Goal: Task Accomplishment & Management: Manage account settings

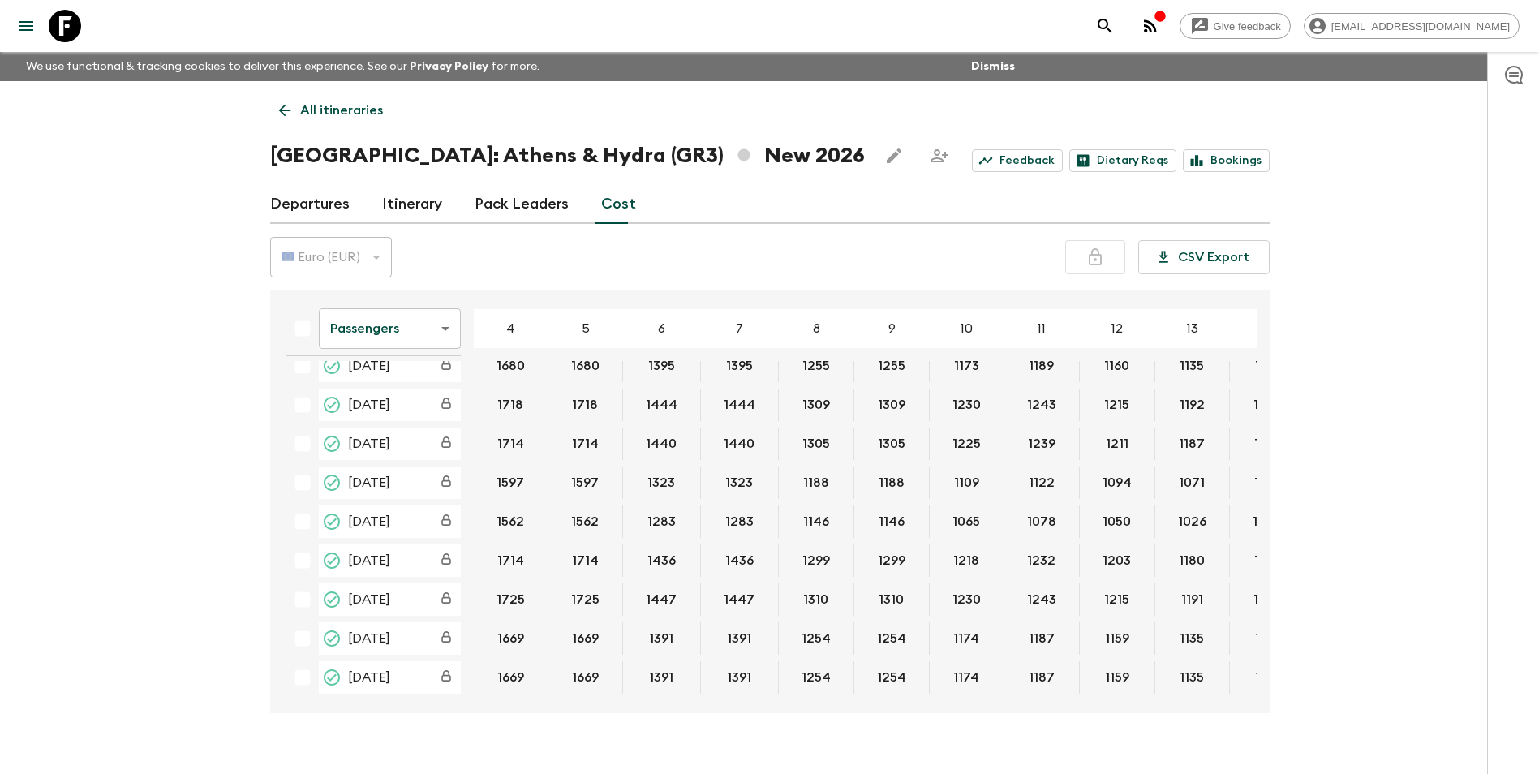
click at [337, 209] on link "Departures" at bounding box center [310, 204] width 80 height 39
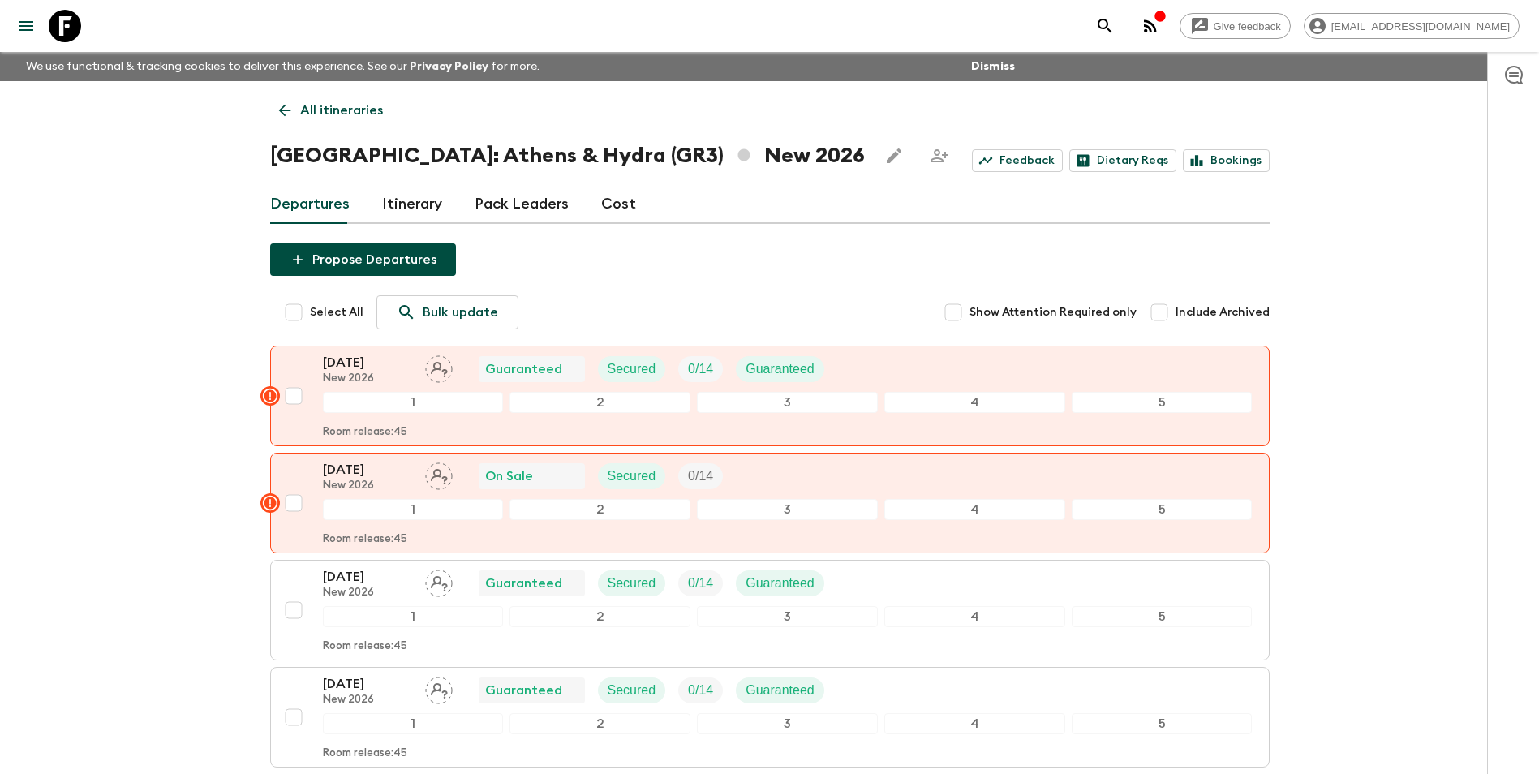
click at [420, 198] on link "Itinerary" at bounding box center [412, 204] width 60 height 39
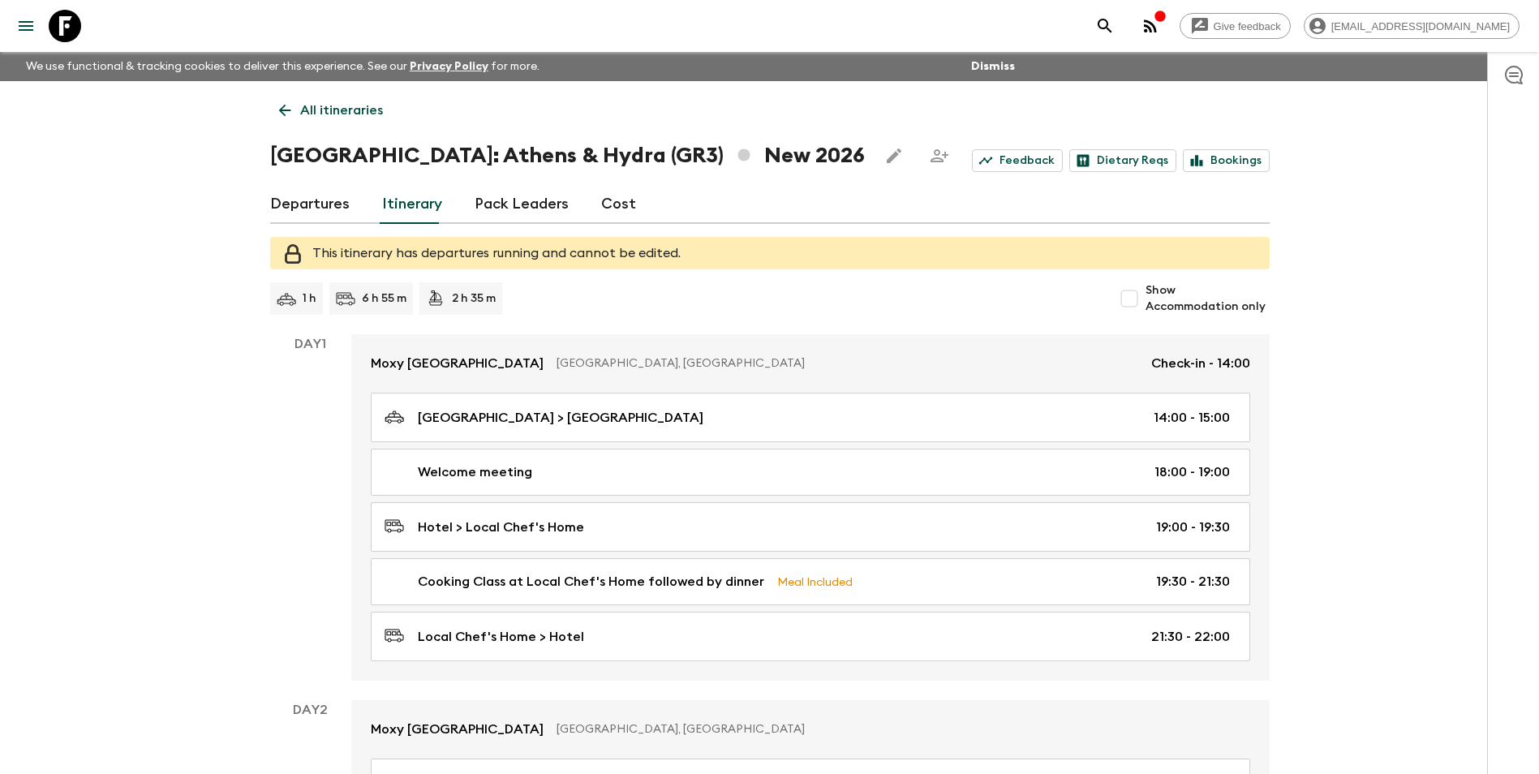
click at [554, 194] on link "Pack Leaders" at bounding box center [522, 204] width 94 height 39
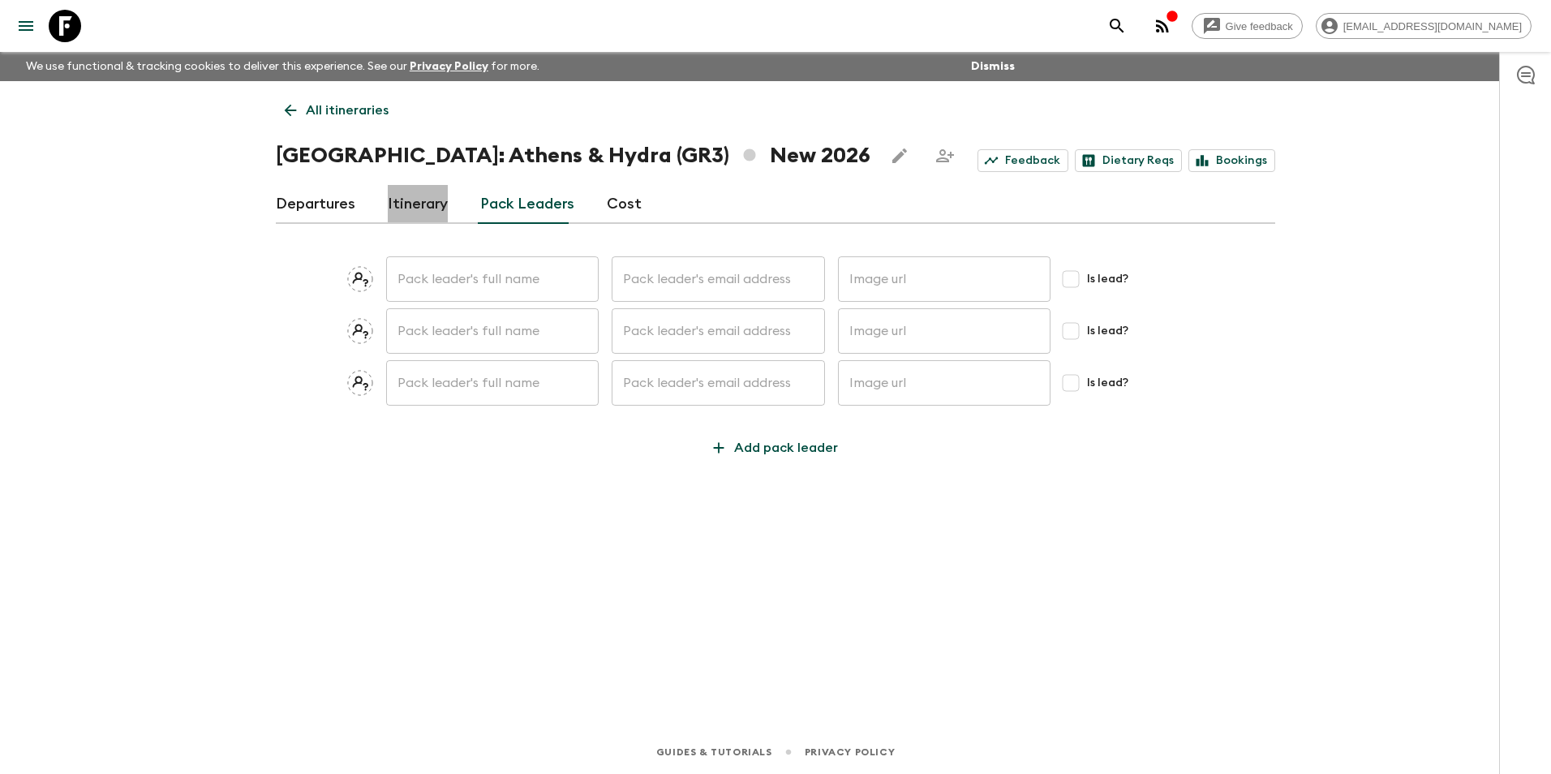
click at [424, 213] on link "Itinerary" at bounding box center [418, 204] width 60 height 39
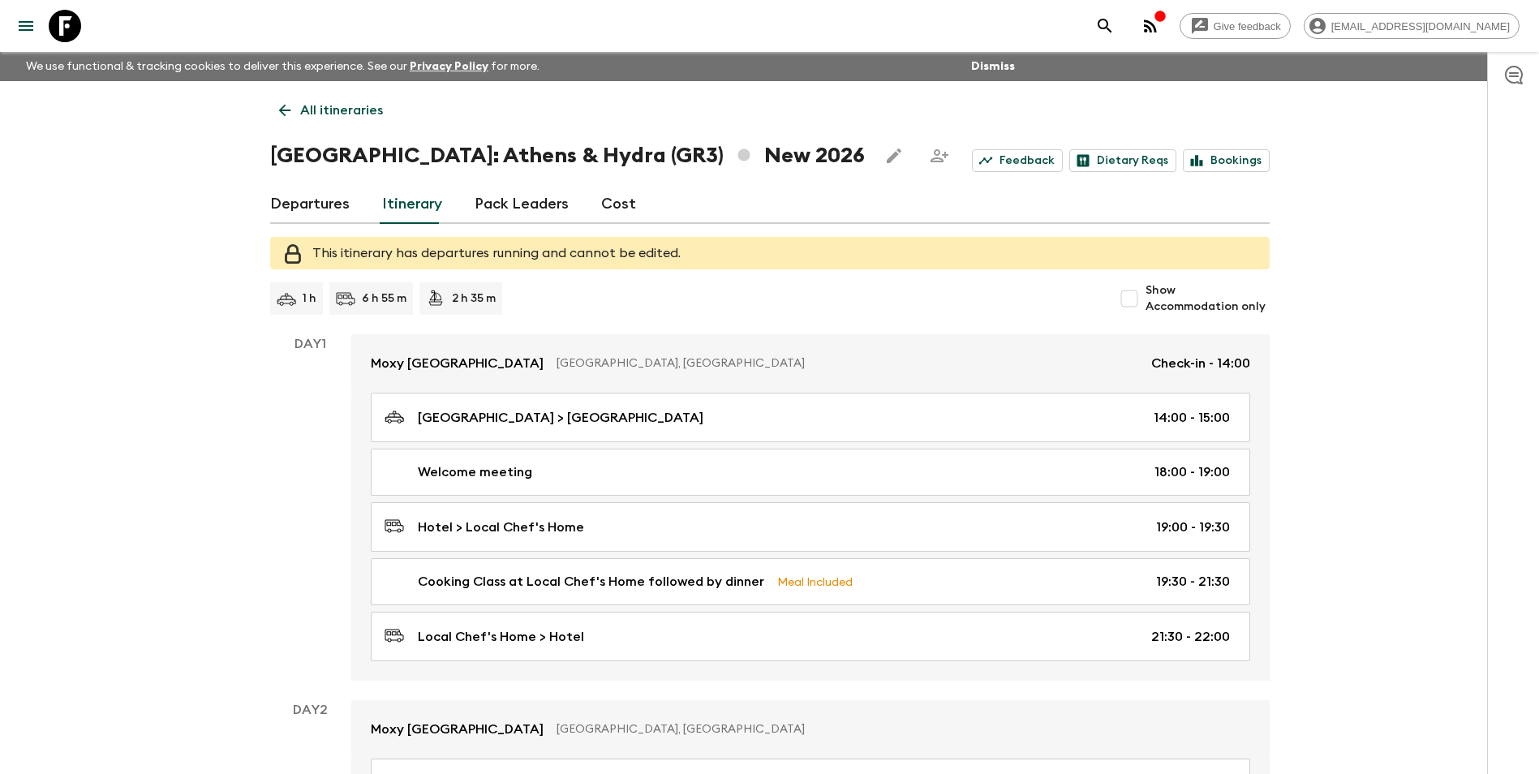
drag, startPoint x: 386, startPoint y: 153, endPoint x: 300, endPoint y: 129, distance: 89.2
click at [386, 153] on h1 "[GEOGRAPHIC_DATA]: Athens & Hydra (GR3) New 2026" at bounding box center [567, 156] width 595 height 32
click at [287, 107] on icon at bounding box center [285, 110] width 18 height 18
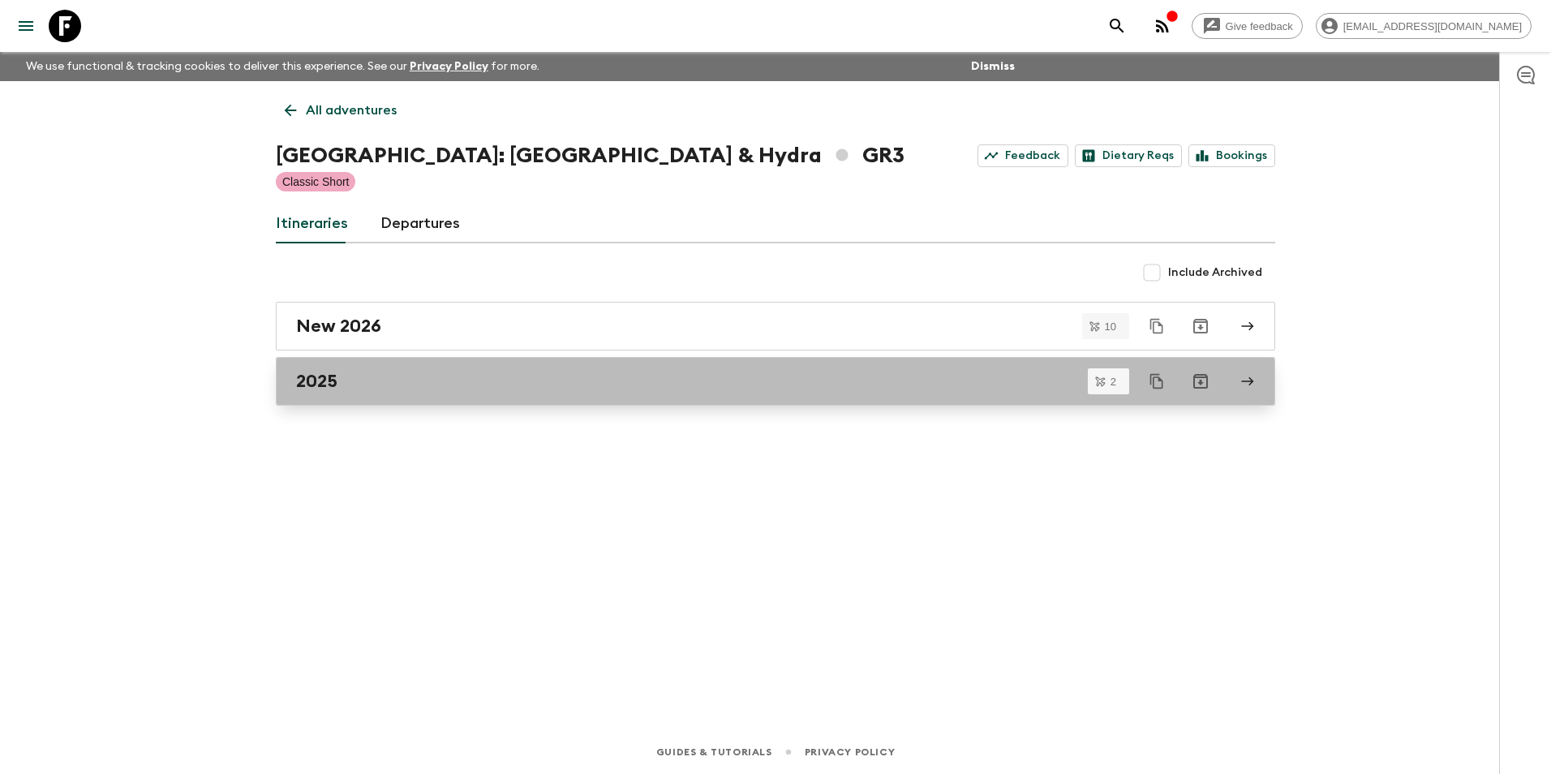
click at [355, 389] on div "2025" at bounding box center [760, 381] width 928 height 21
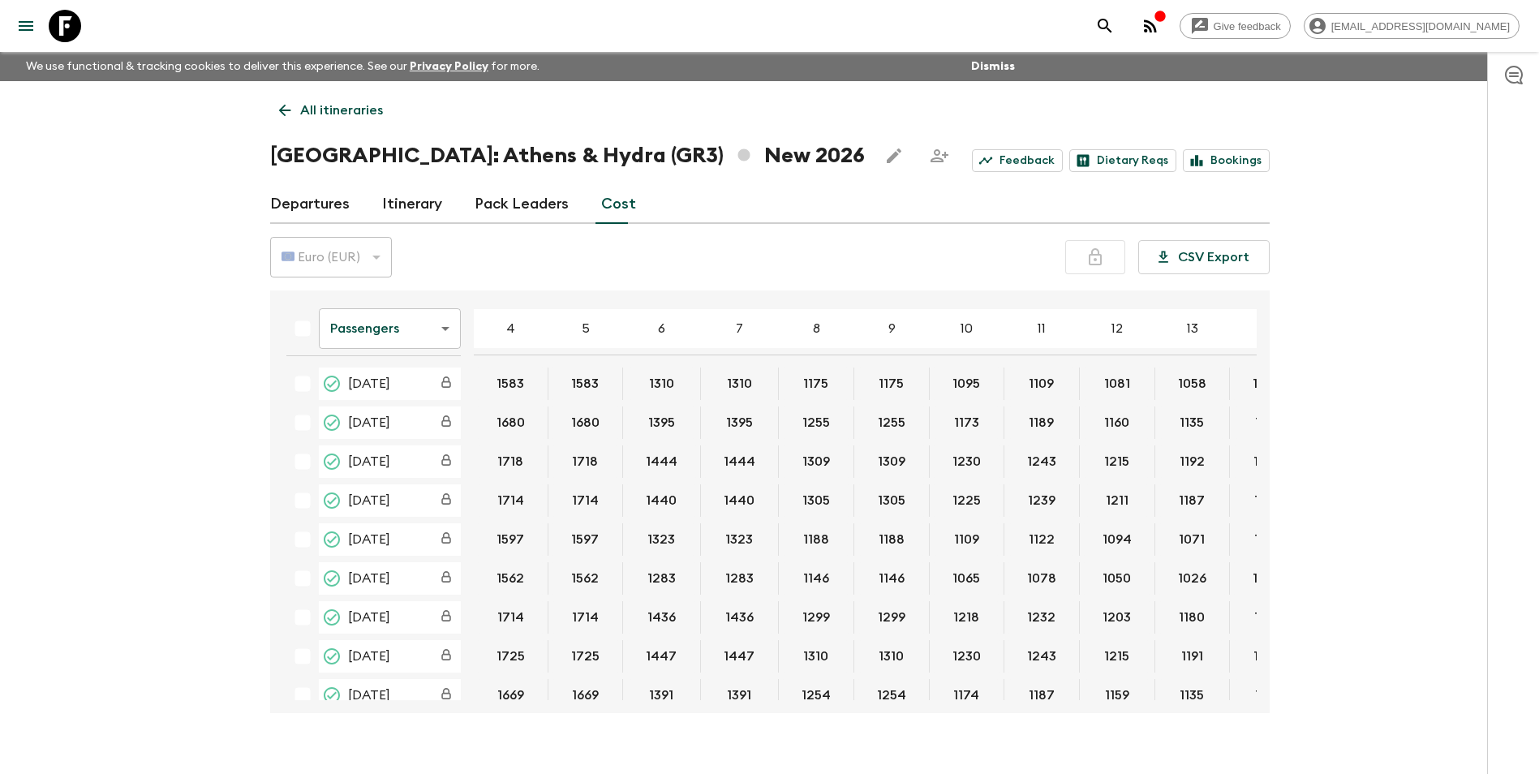
click at [685, 156] on h1 "[GEOGRAPHIC_DATA]: Athens & Hydra (GR3) New 2026" at bounding box center [567, 156] width 595 height 32
click at [292, 111] on icon at bounding box center [285, 110] width 18 height 18
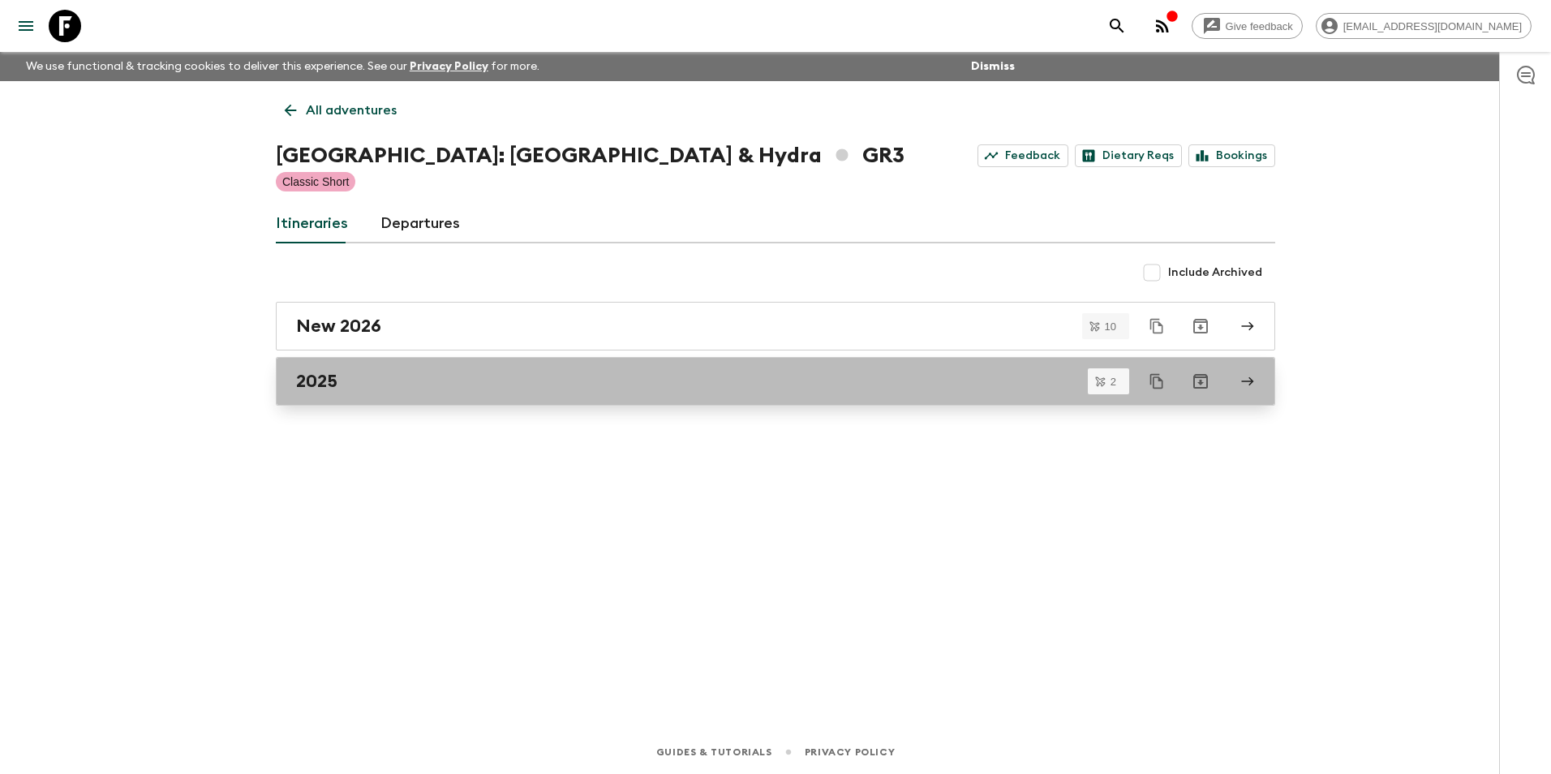
click at [341, 380] on div "2025" at bounding box center [760, 381] width 928 height 21
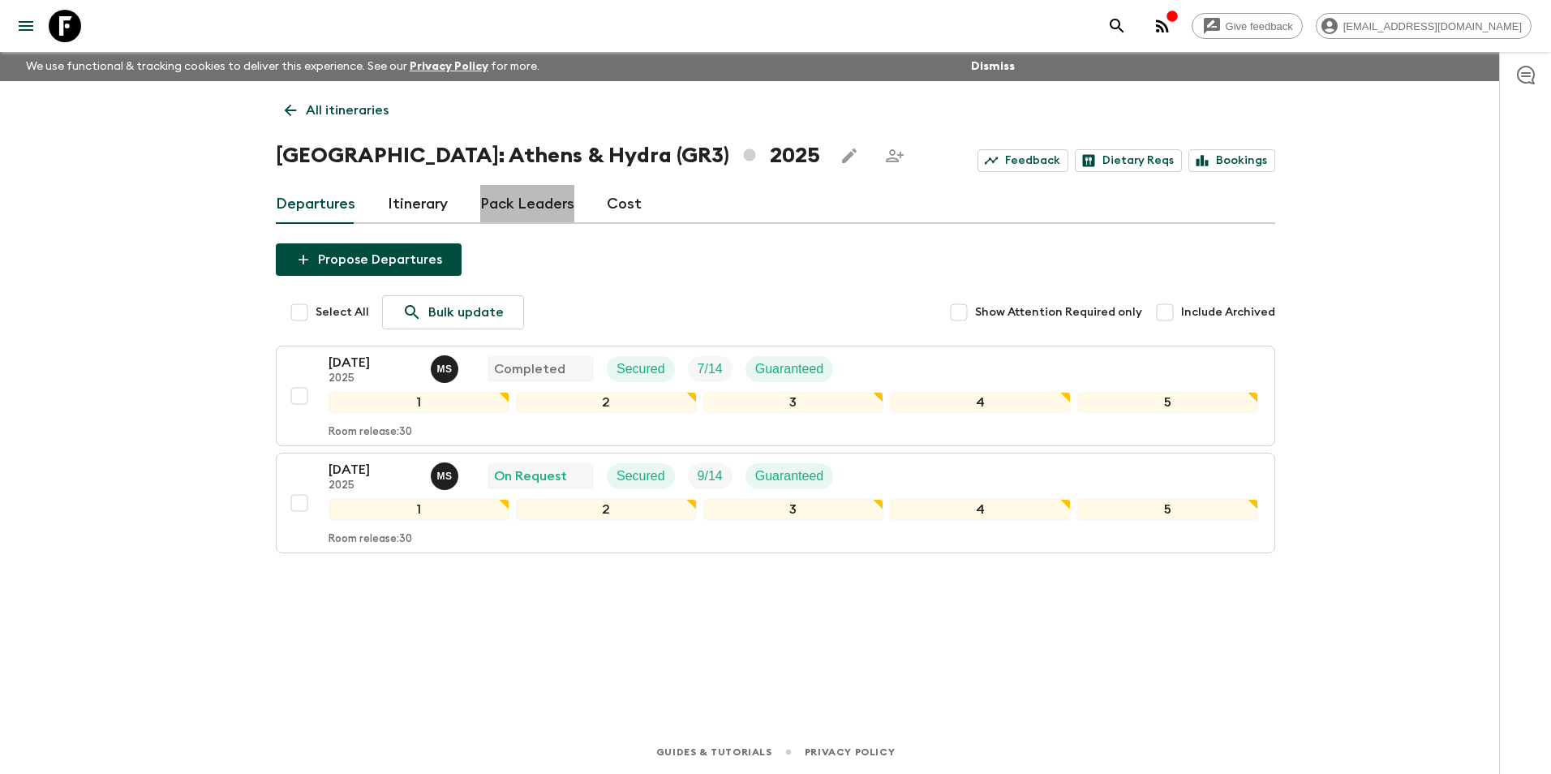
click at [529, 209] on link "Pack Leaders" at bounding box center [527, 204] width 94 height 39
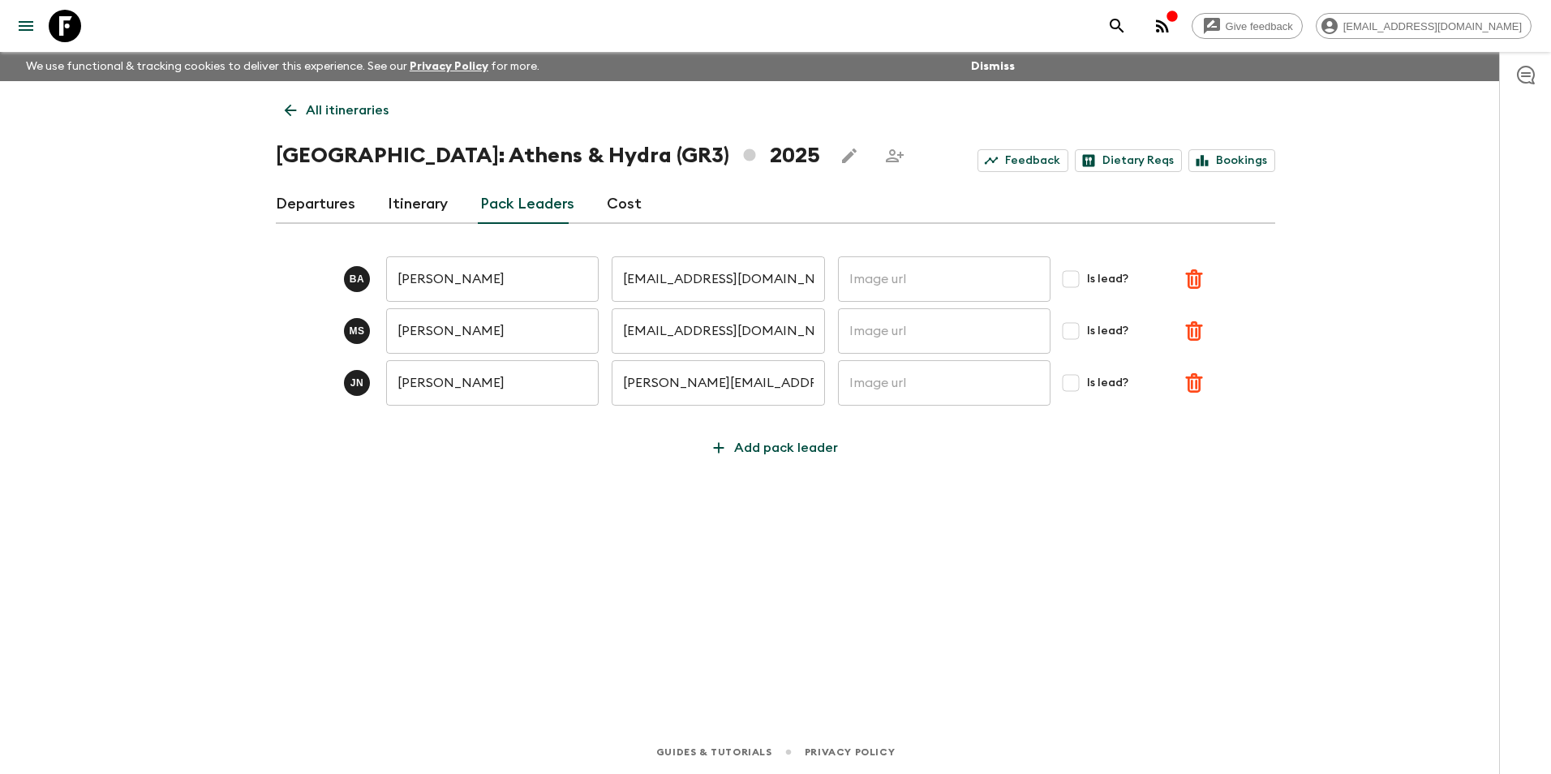
click at [614, 200] on link "Cost" at bounding box center [624, 204] width 35 height 39
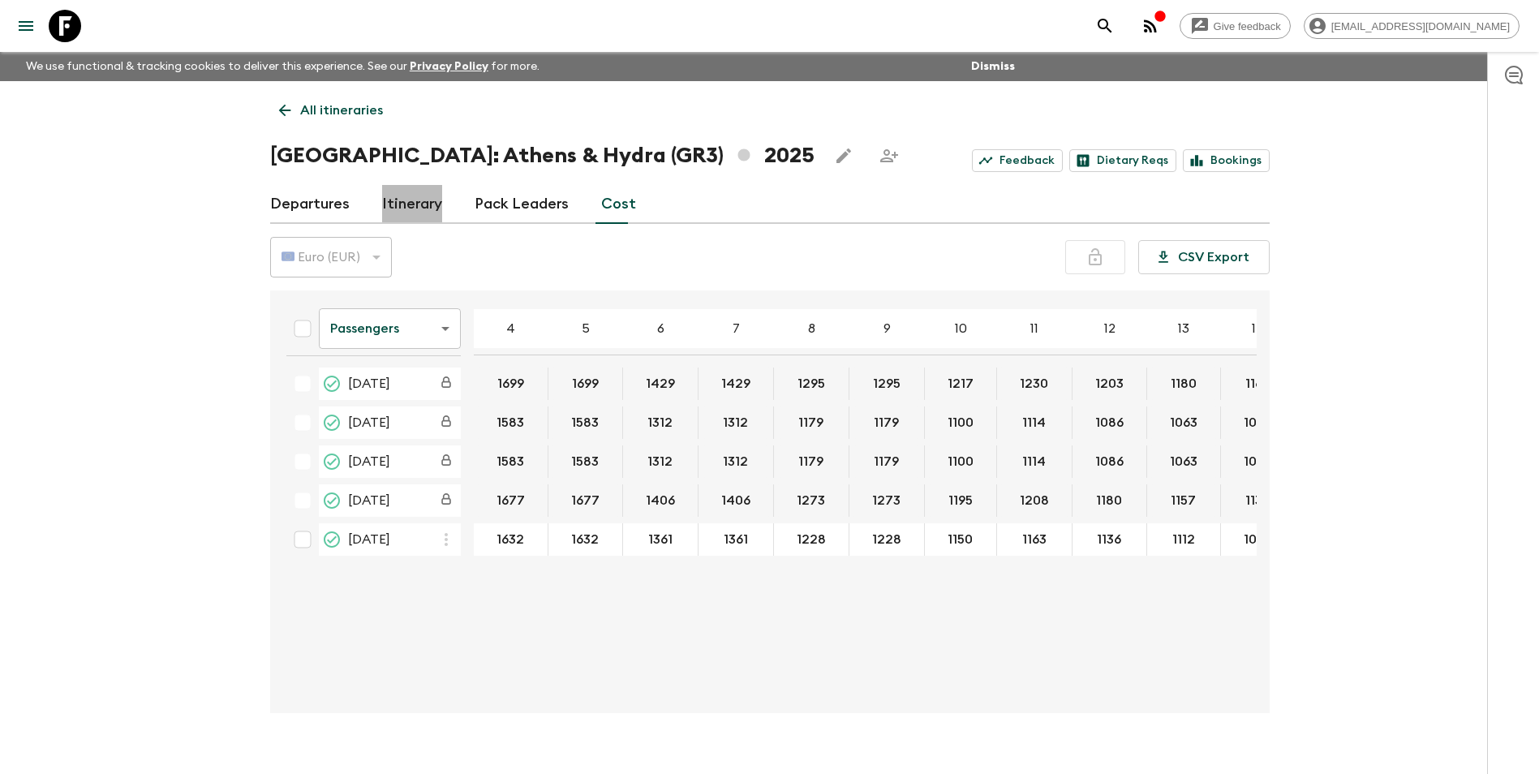
click at [426, 206] on link "Itinerary" at bounding box center [412, 204] width 60 height 39
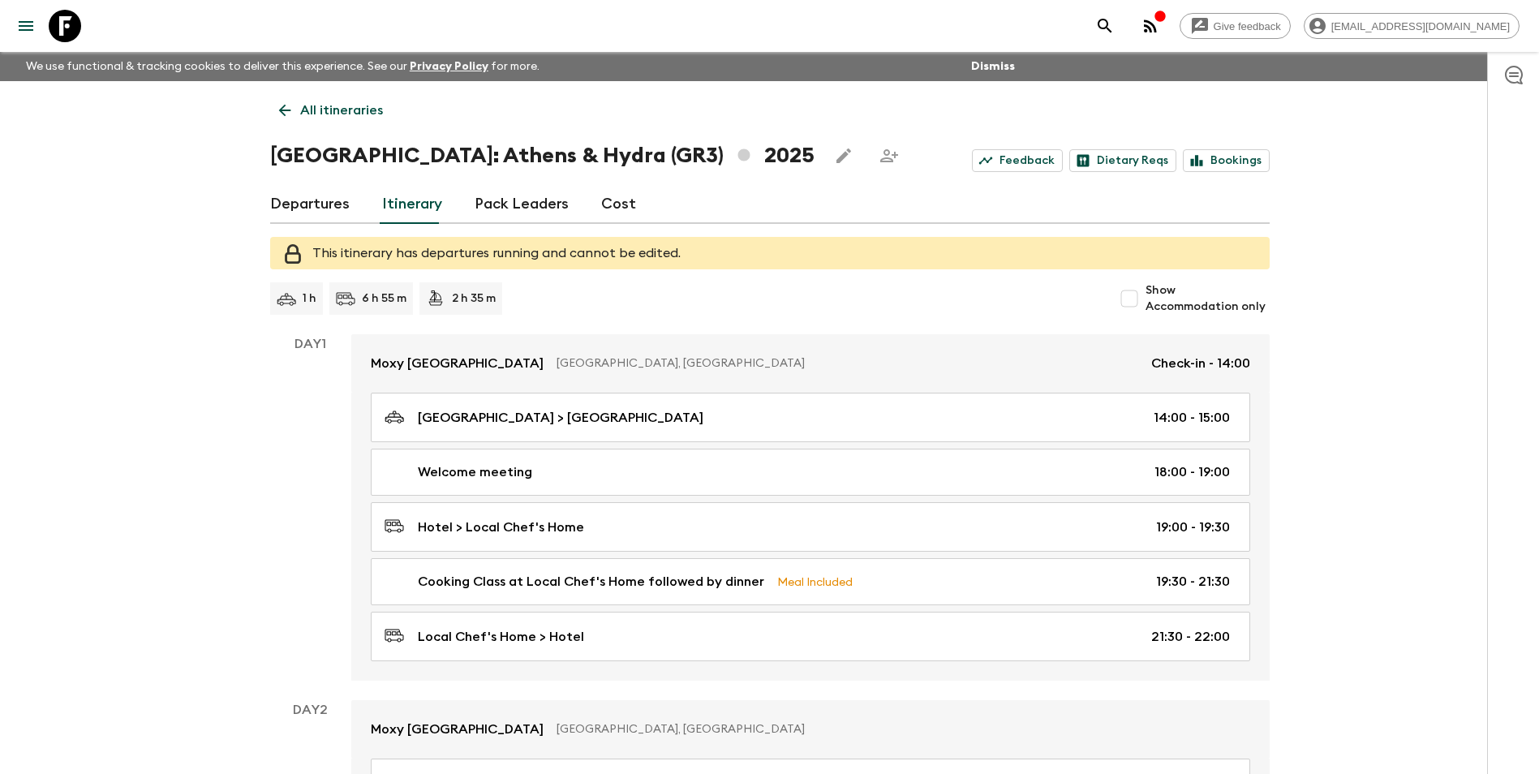
click at [348, 217] on div "Departures Itinerary Pack Leaders Cost" at bounding box center [770, 204] width 1000 height 39
click at [320, 213] on link "Departures" at bounding box center [310, 204] width 80 height 39
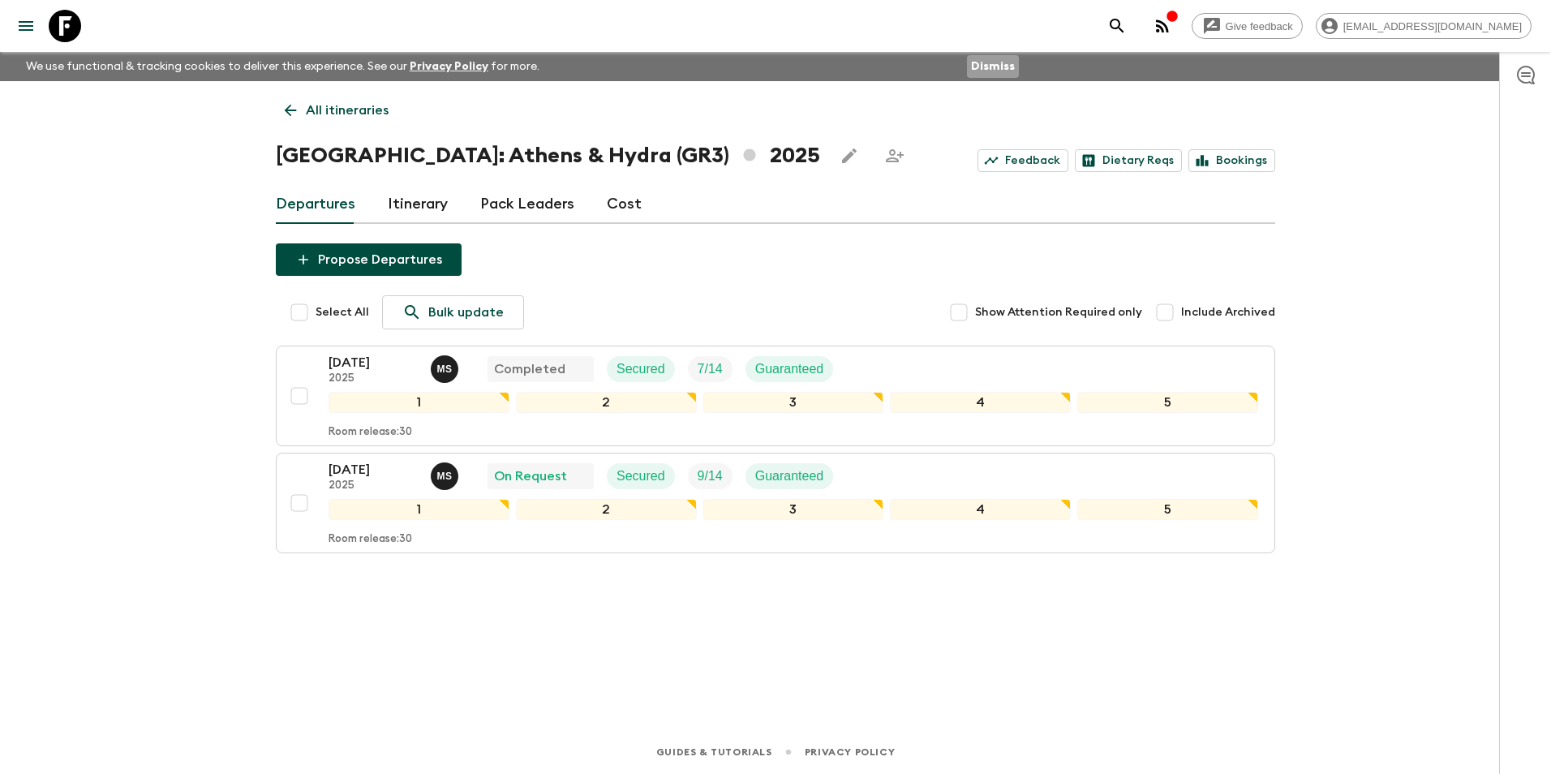
click at [992, 58] on button "Dismiss" at bounding box center [993, 66] width 52 height 23
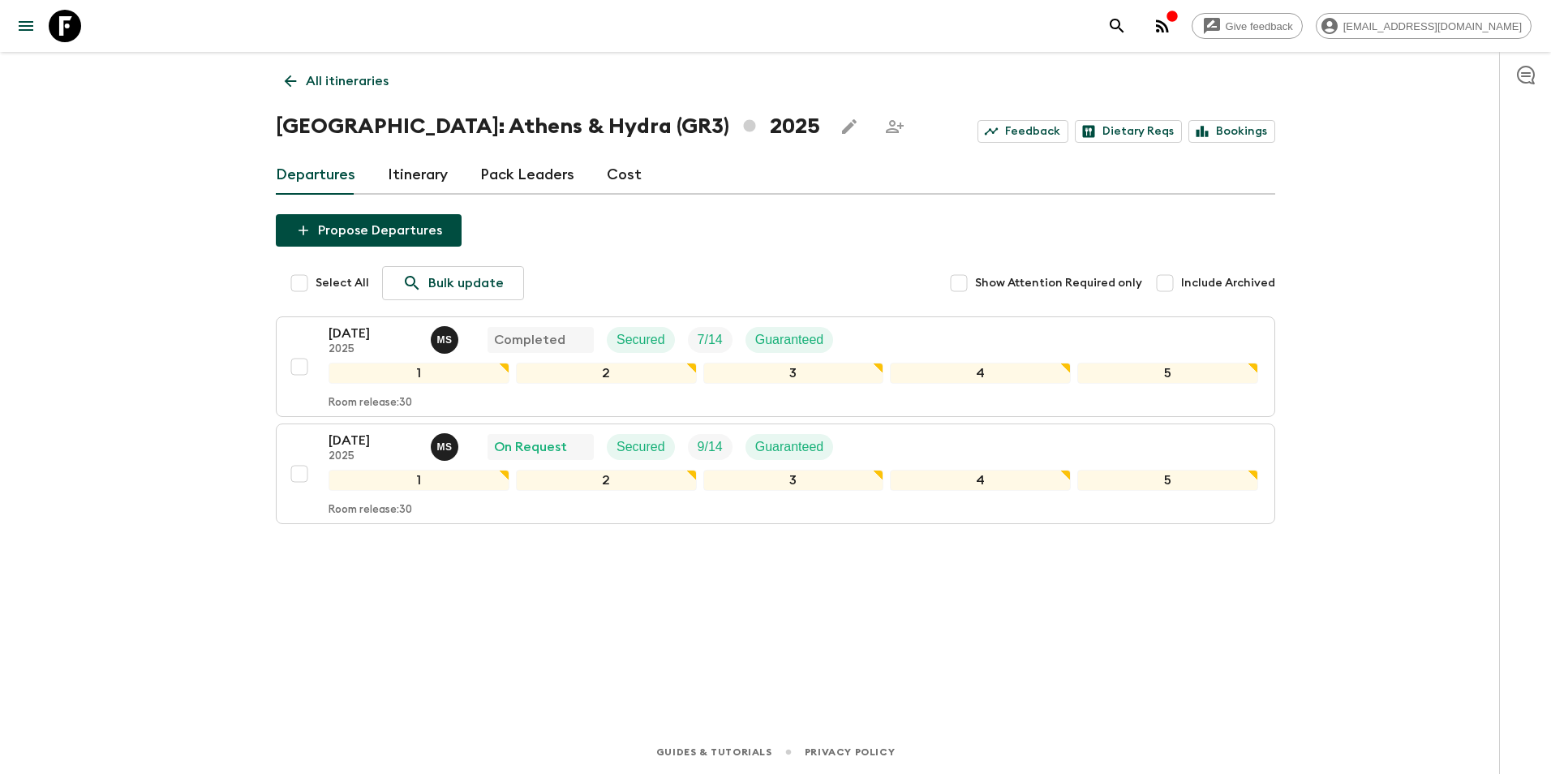
click at [459, 114] on h1 "[GEOGRAPHIC_DATA]: [GEOGRAPHIC_DATA] & Hydra (GR3) 2025" at bounding box center [548, 126] width 544 height 32
click at [840, 125] on icon "Edit this itinerary" at bounding box center [849, 126] width 19 height 19
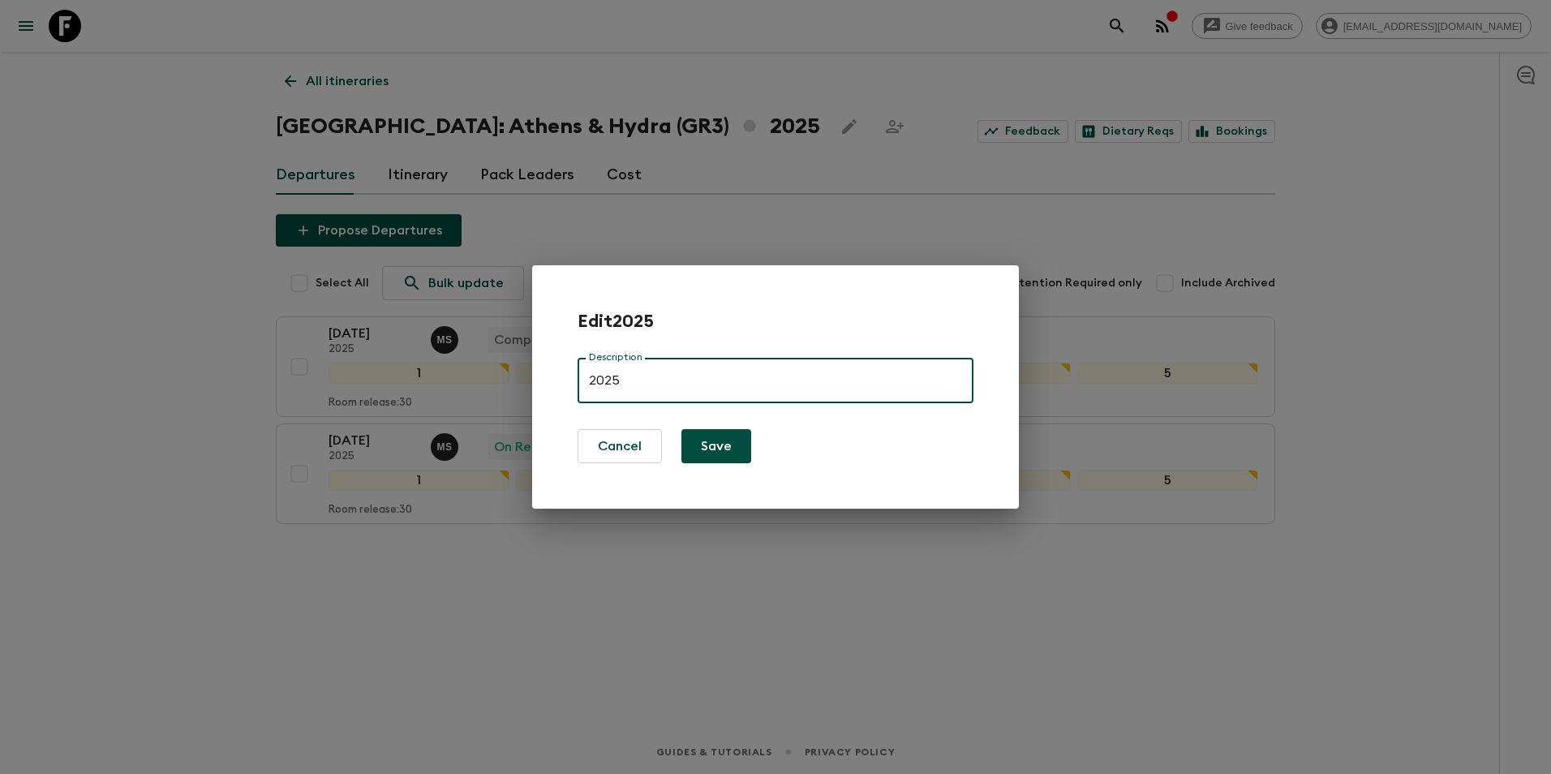
click at [266, 140] on div "Edit 2025 Description 2025 Description Cancel Save" at bounding box center [775, 387] width 1551 height 774
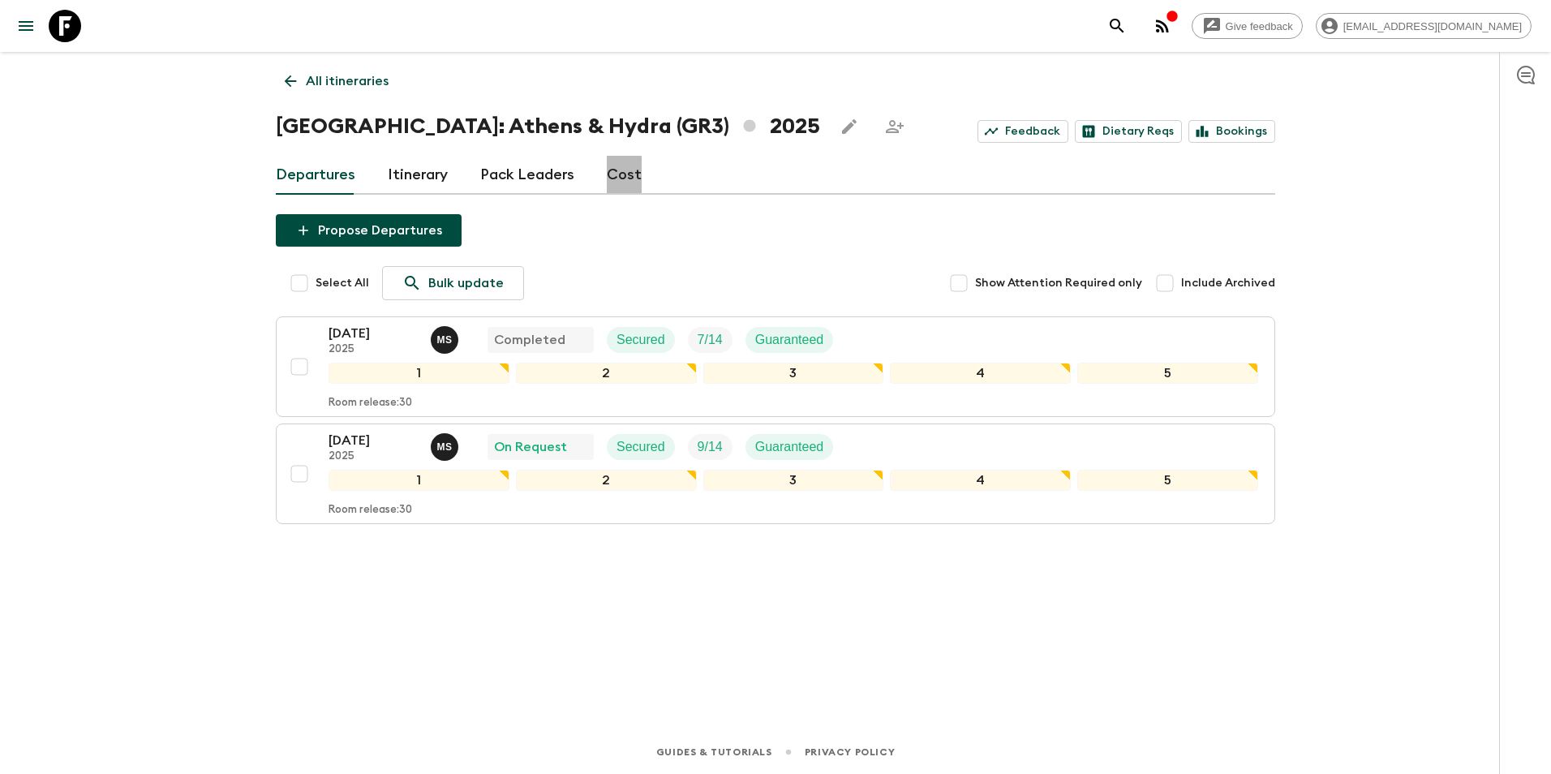
click at [609, 185] on link "Cost" at bounding box center [624, 175] width 35 height 39
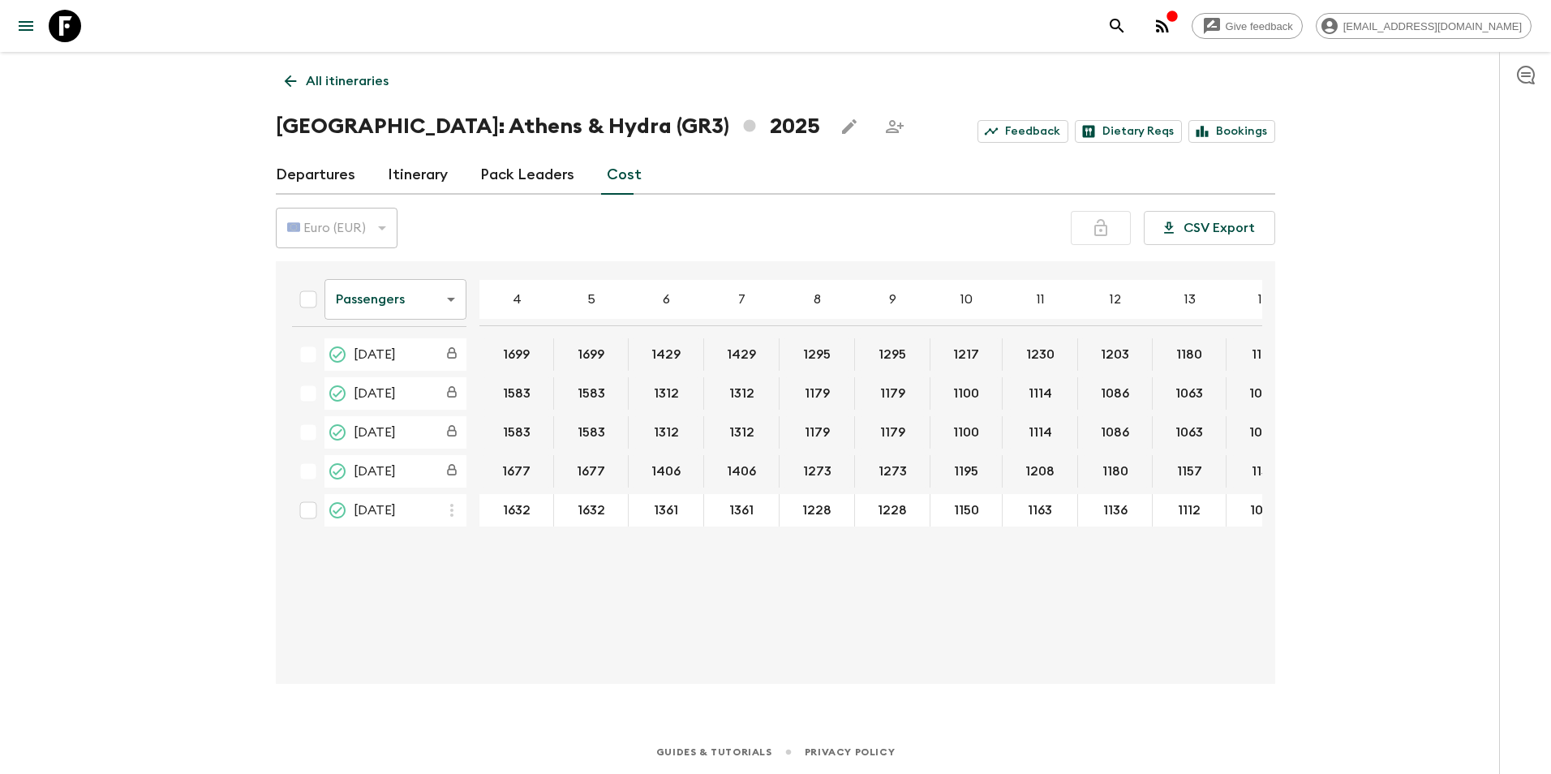
click at [540, 180] on link "Pack Leaders" at bounding box center [527, 175] width 94 height 39
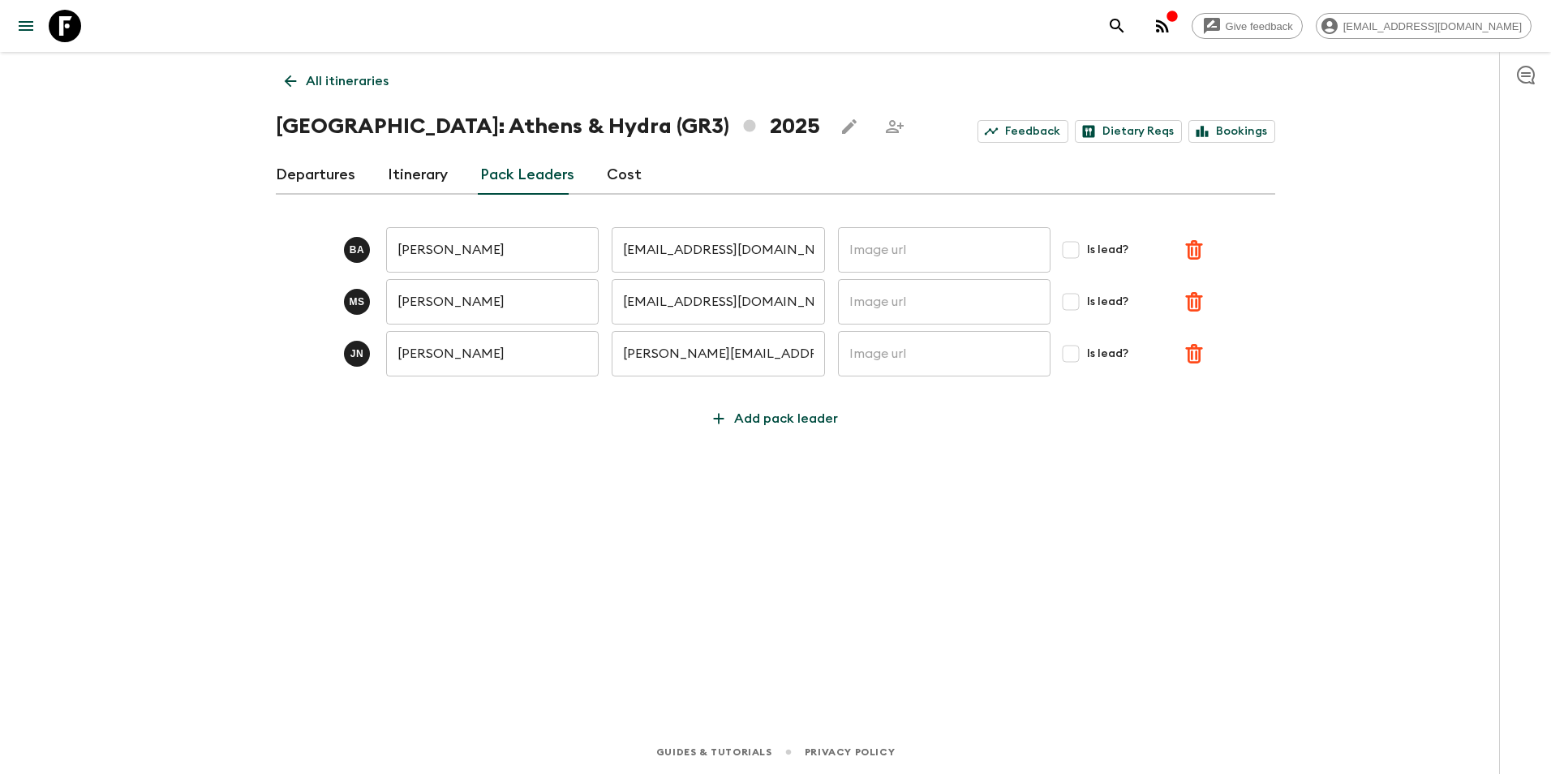
click at [440, 175] on link "Itinerary" at bounding box center [418, 175] width 60 height 39
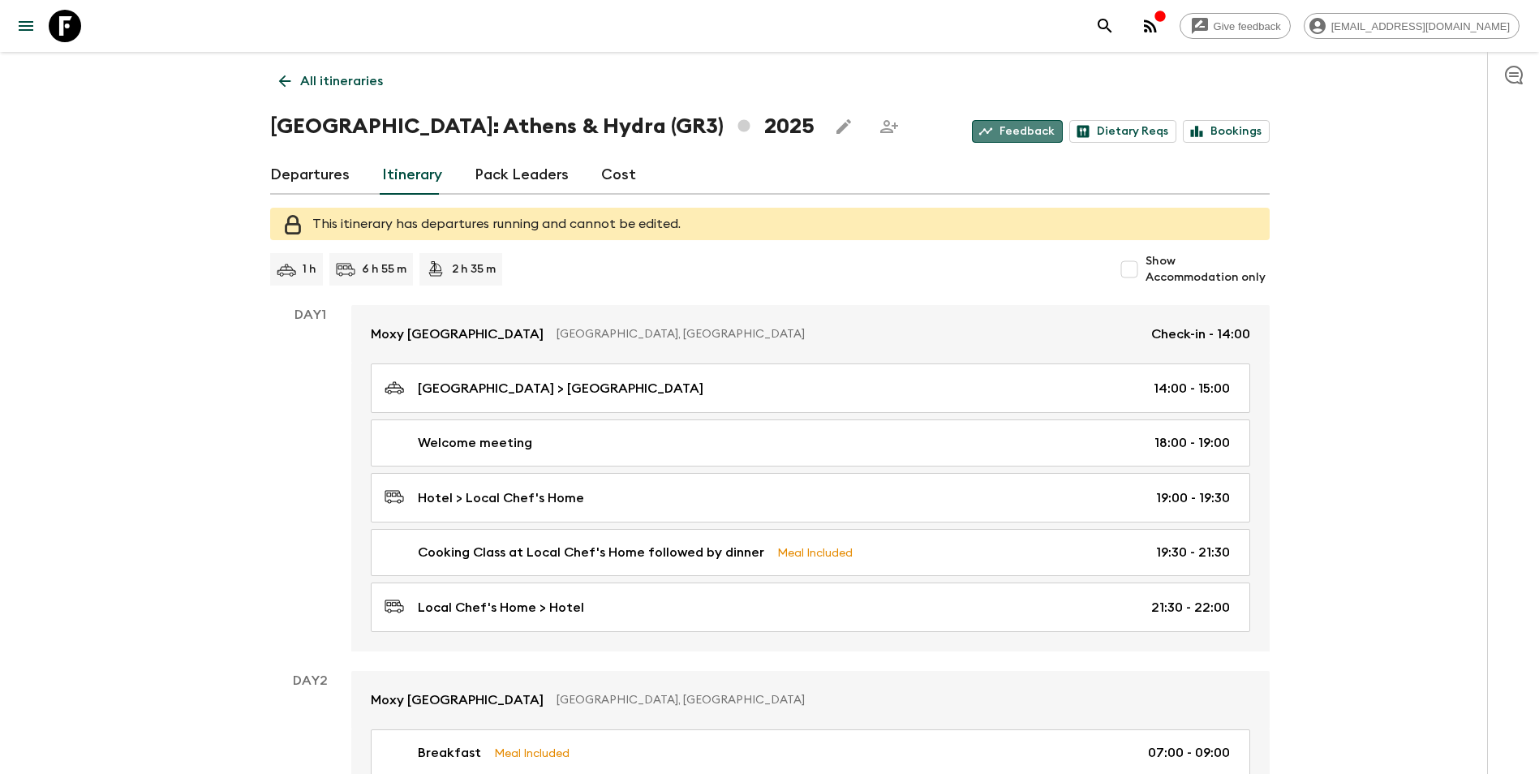
click at [1033, 128] on link "Feedback" at bounding box center [1017, 131] width 91 height 23
click at [1243, 131] on link "Bookings" at bounding box center [1226, 131] width 87 height 23
click at [1112, 23] on icon "search adventures" at bounding box center [1105, 26] width 14 height 14
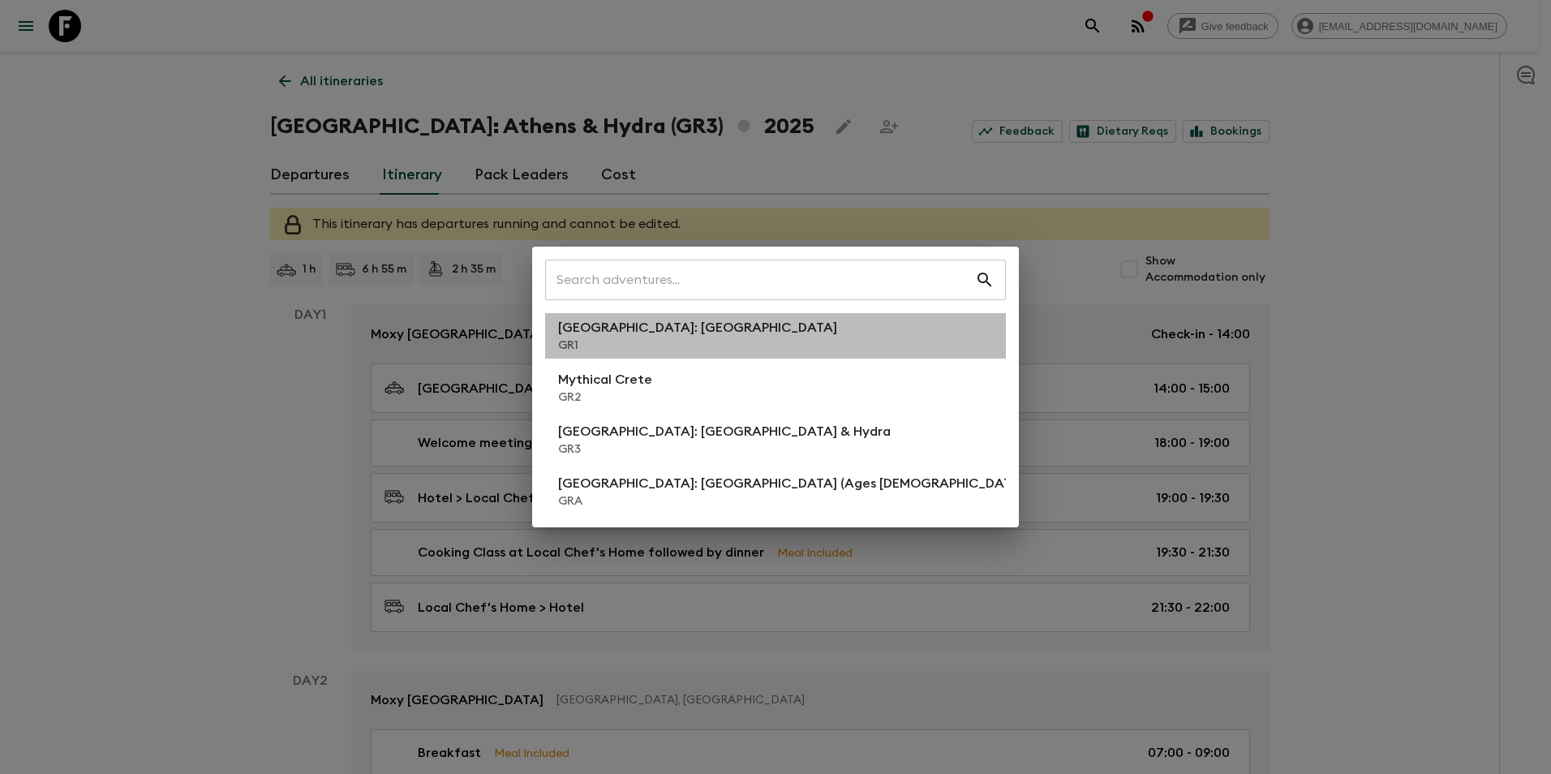
click at [640, 346] on p "GR1" at bounding box center [697, 346] width 279 height 16
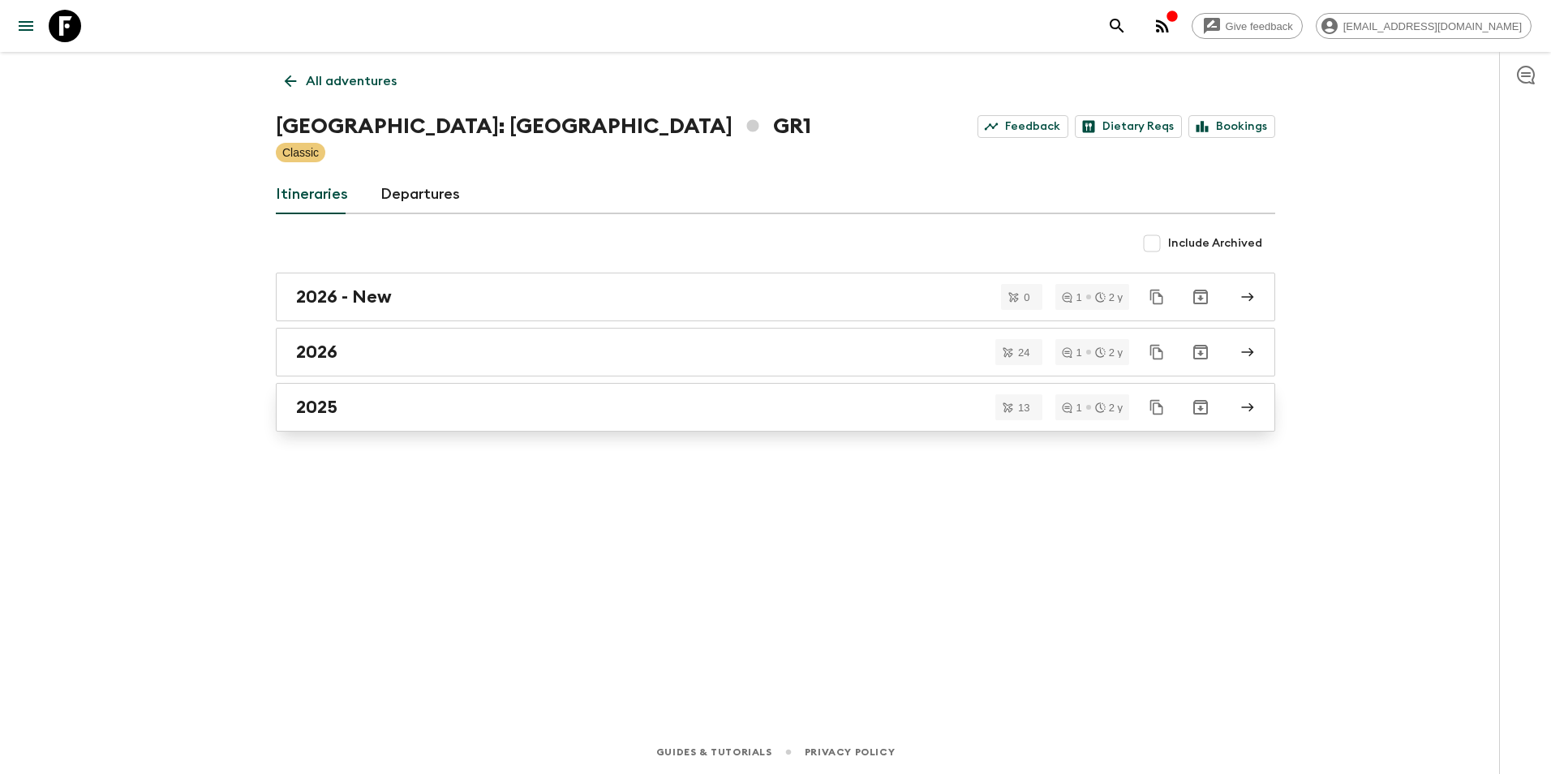
click at [411, 415] on div "2025" at bounding box center [760, 407] width 928 height 21
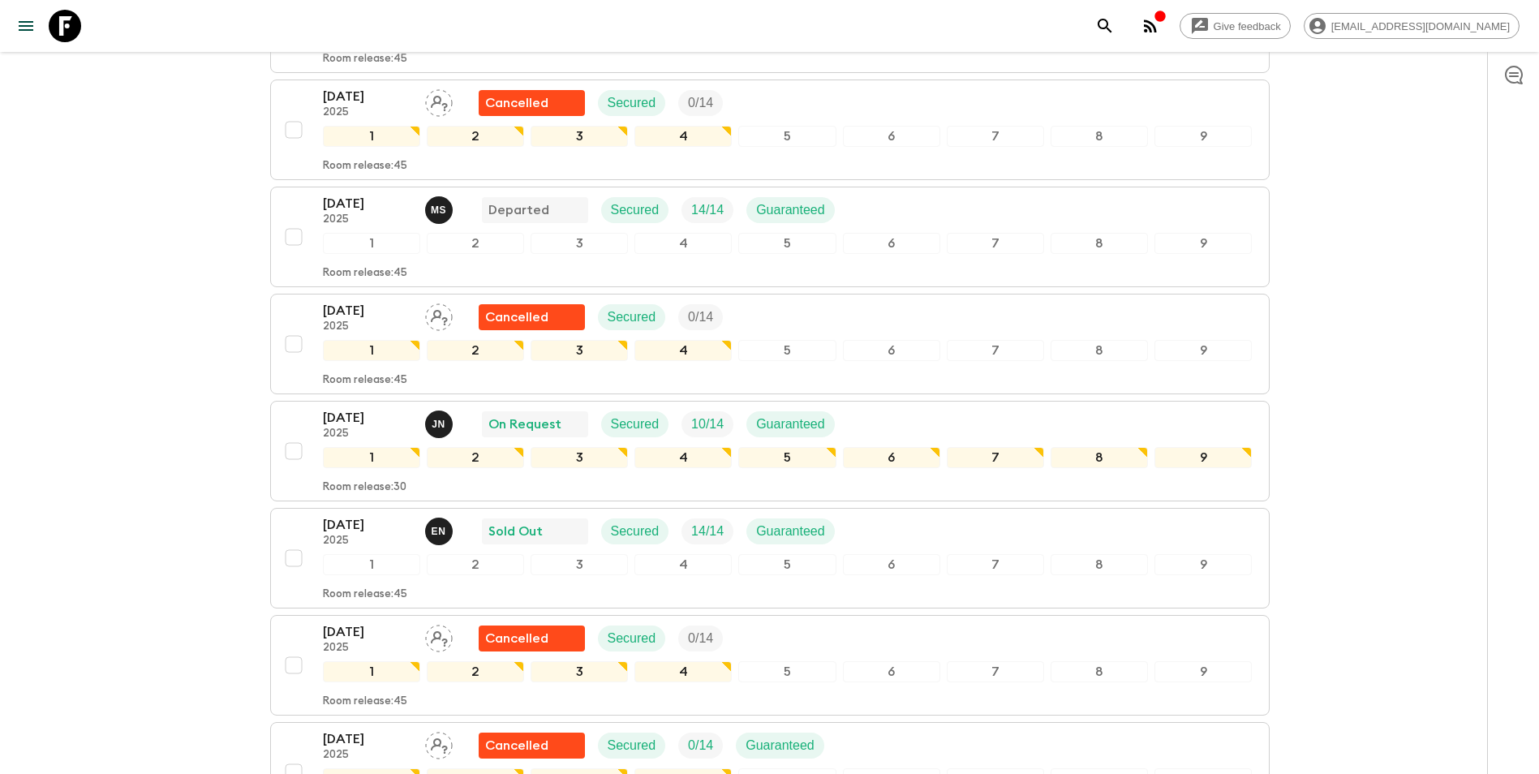
scroll to position [811, 0]
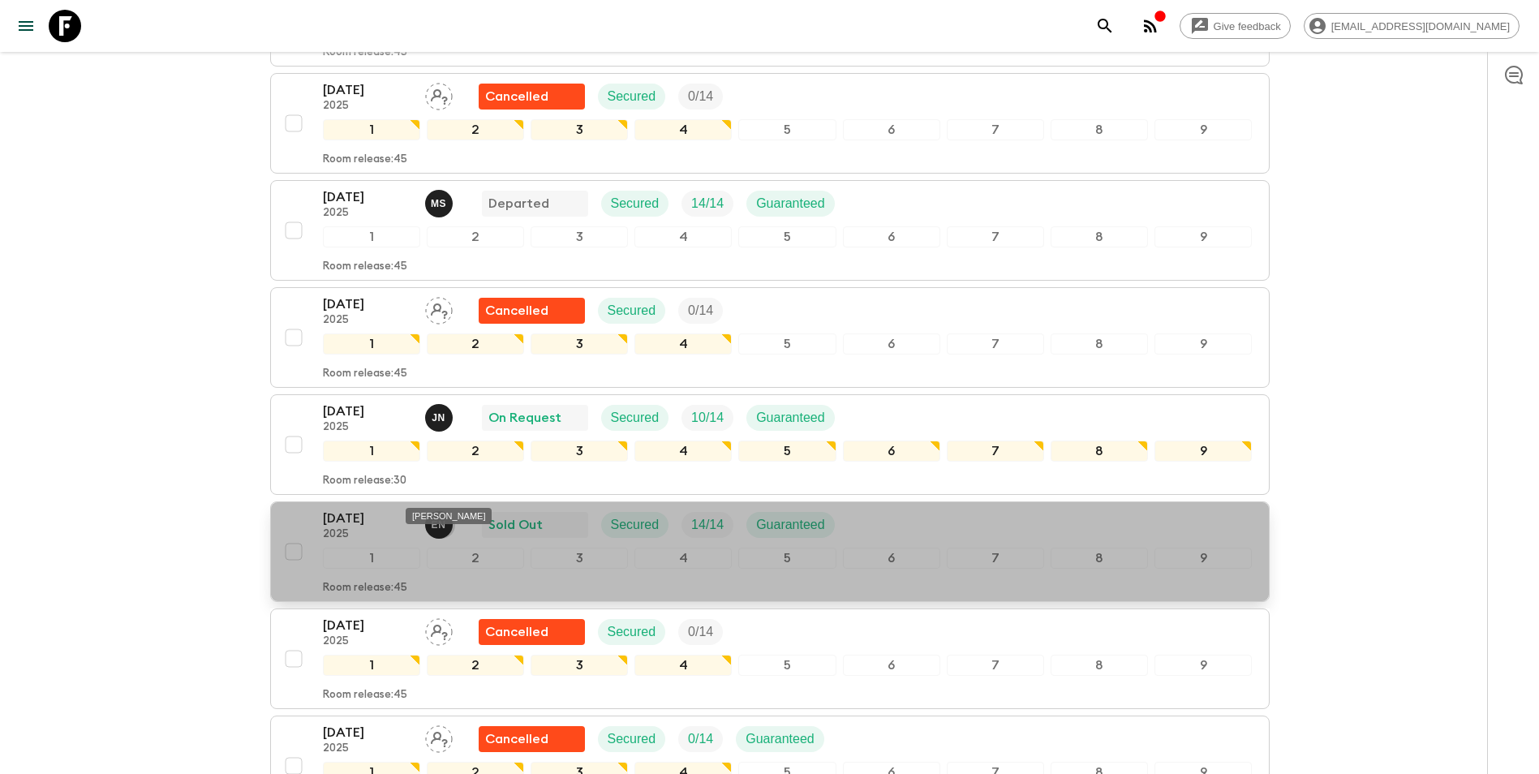
click at [435, 519] on p "E N" at bounding box center [439, 525] width 15 height 13
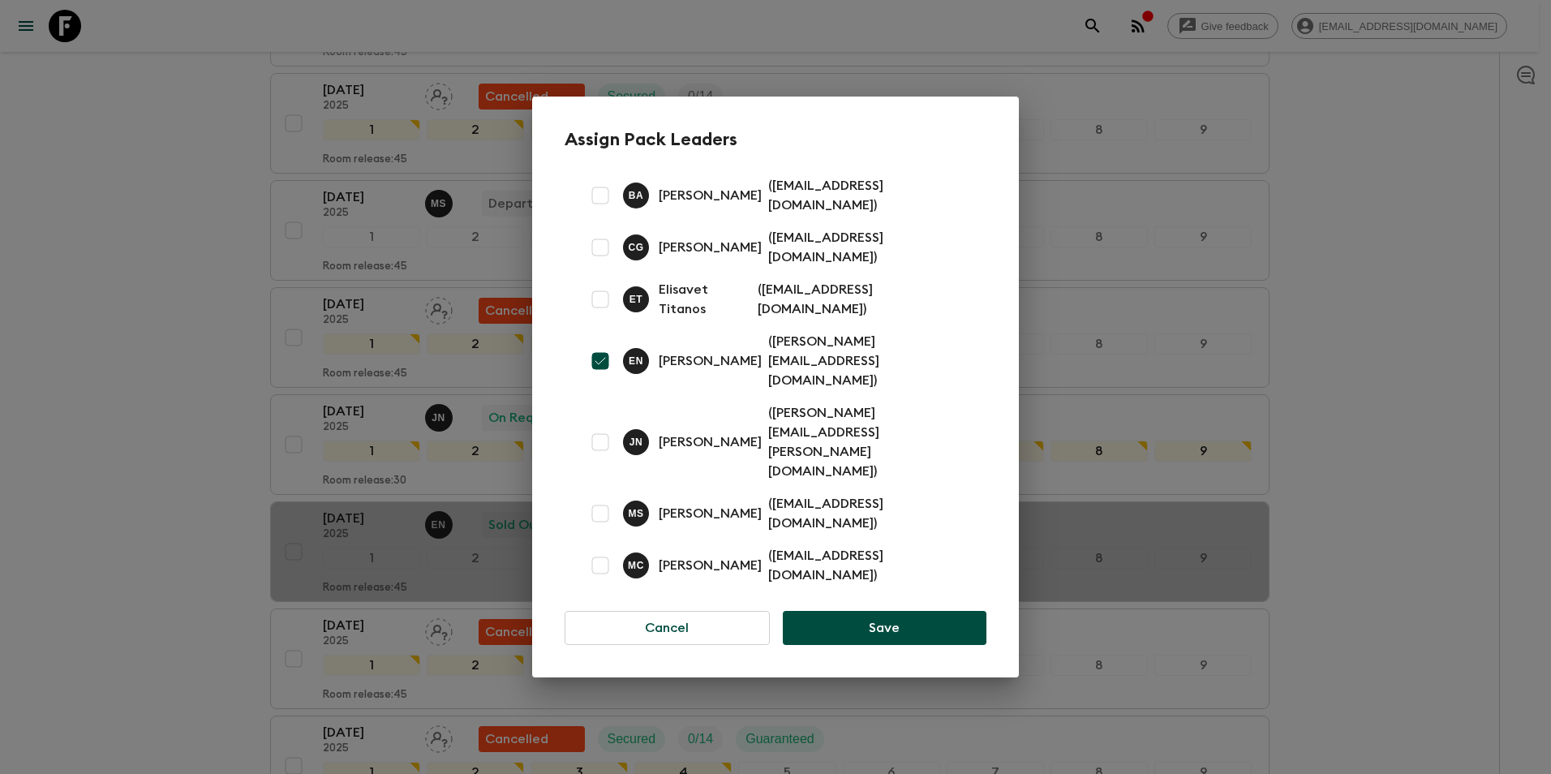
drag, startPoint x: 745, startPoint y: 377, endPoint x: 660, endPoint y: 388, distance: 86.0
click at [660, 371] on p "[PERSON_NAME]" at bounding box center [710, 360] width 103 height 19
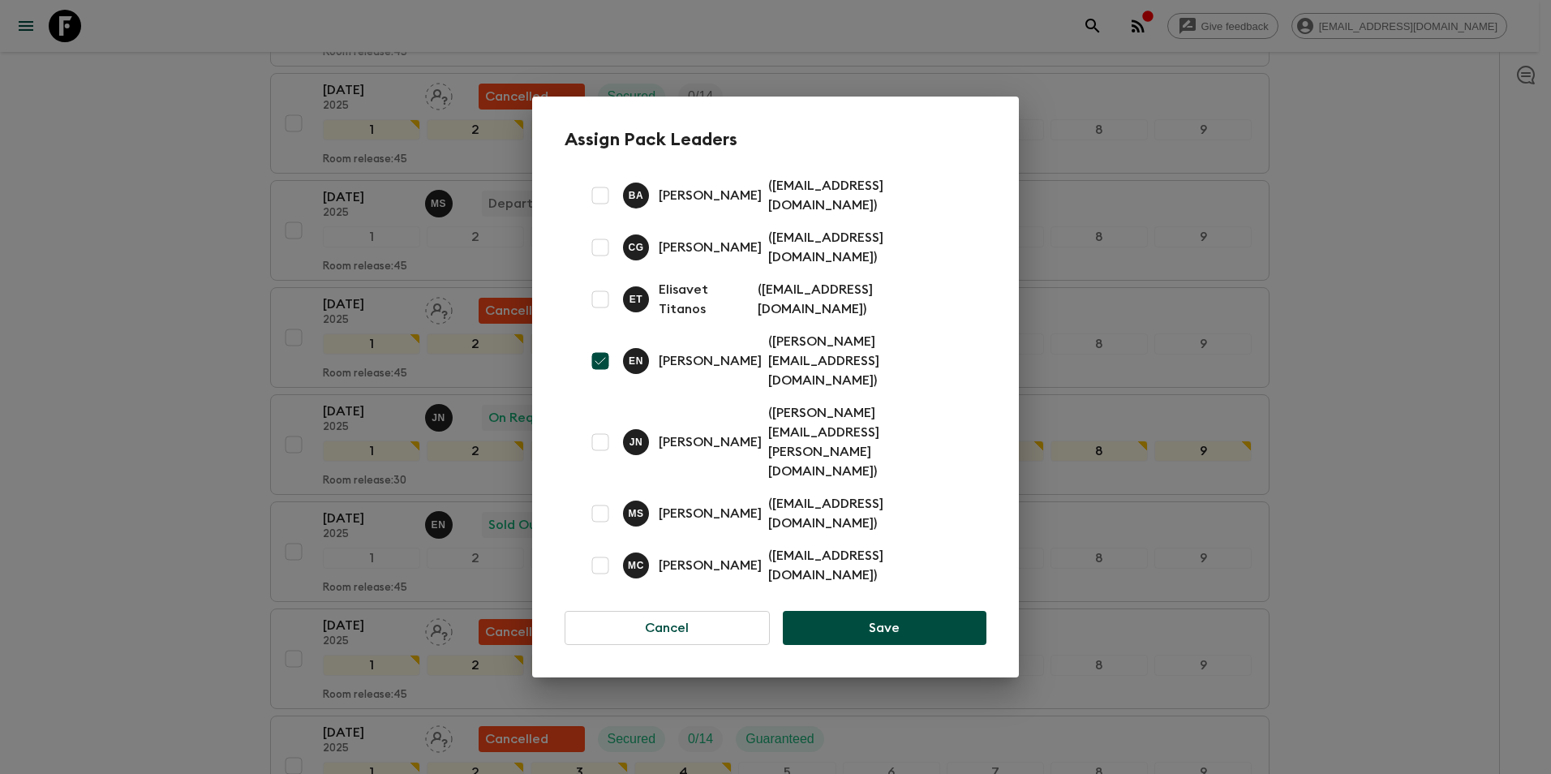
copy p "[PERSON_NAME]"
click at [217, 458] on div "Assign Pack Leaders B A [PERSON_NAME] ( [EMAIL_ADDRESS][DOMAIN_NAME] ) C G [PER…" at bounding box center [775, 387] width 1551 height 774
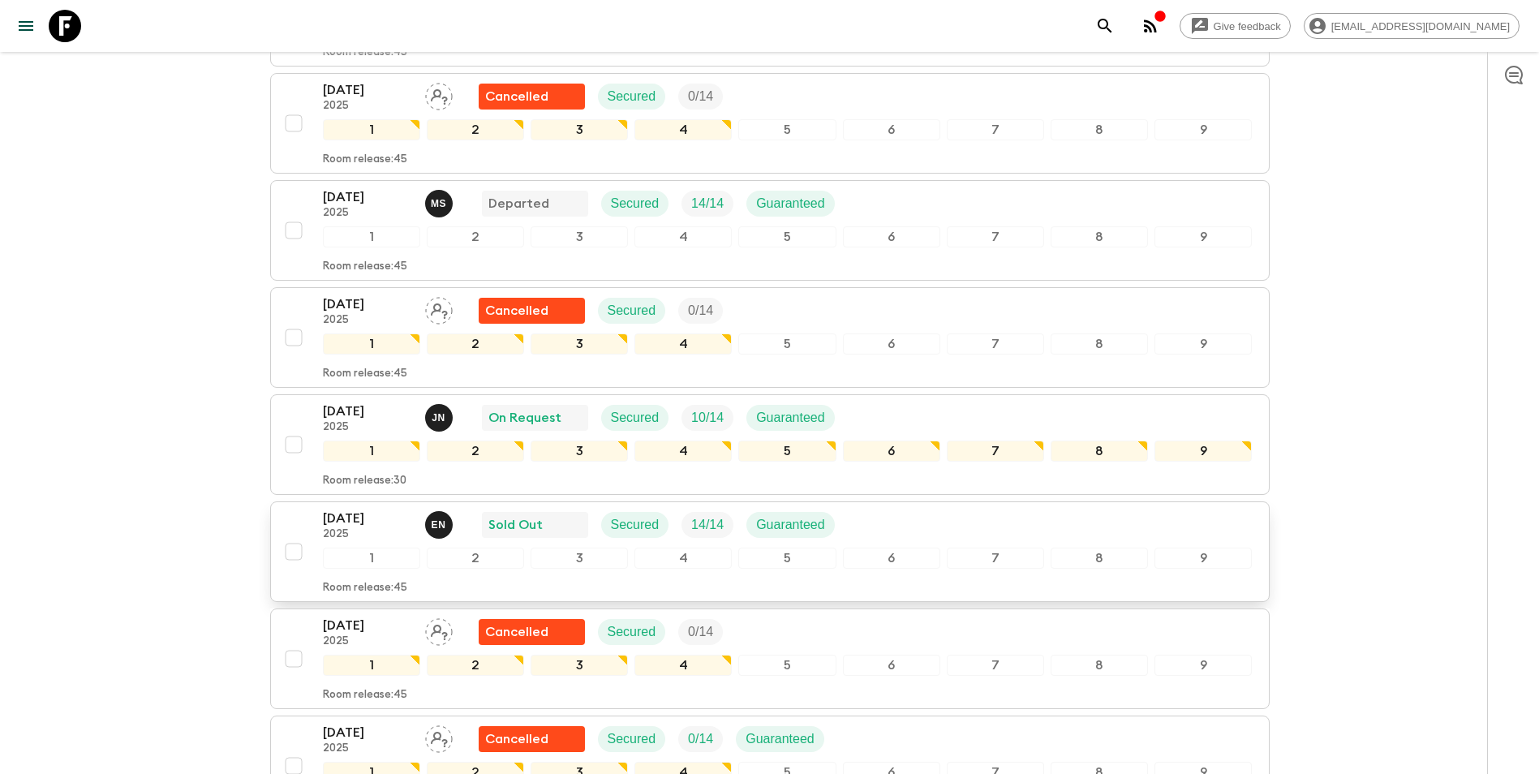
click at [349, 509] on p "[DATE]" at bounding box center [367, 518] width 89 height 19
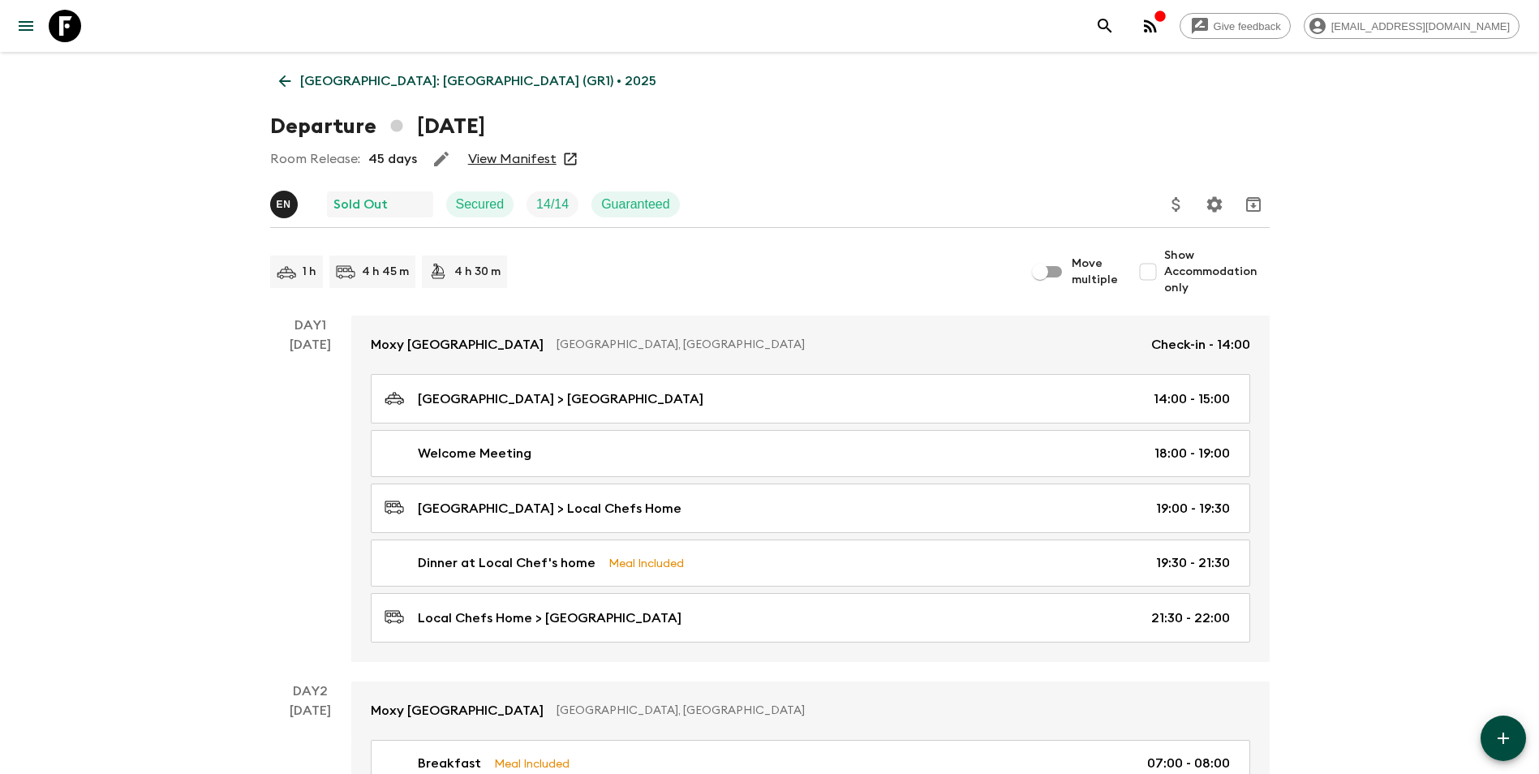
click at [287, 206] on p "E N" at bounding box center [284, 204] width 15 height 13
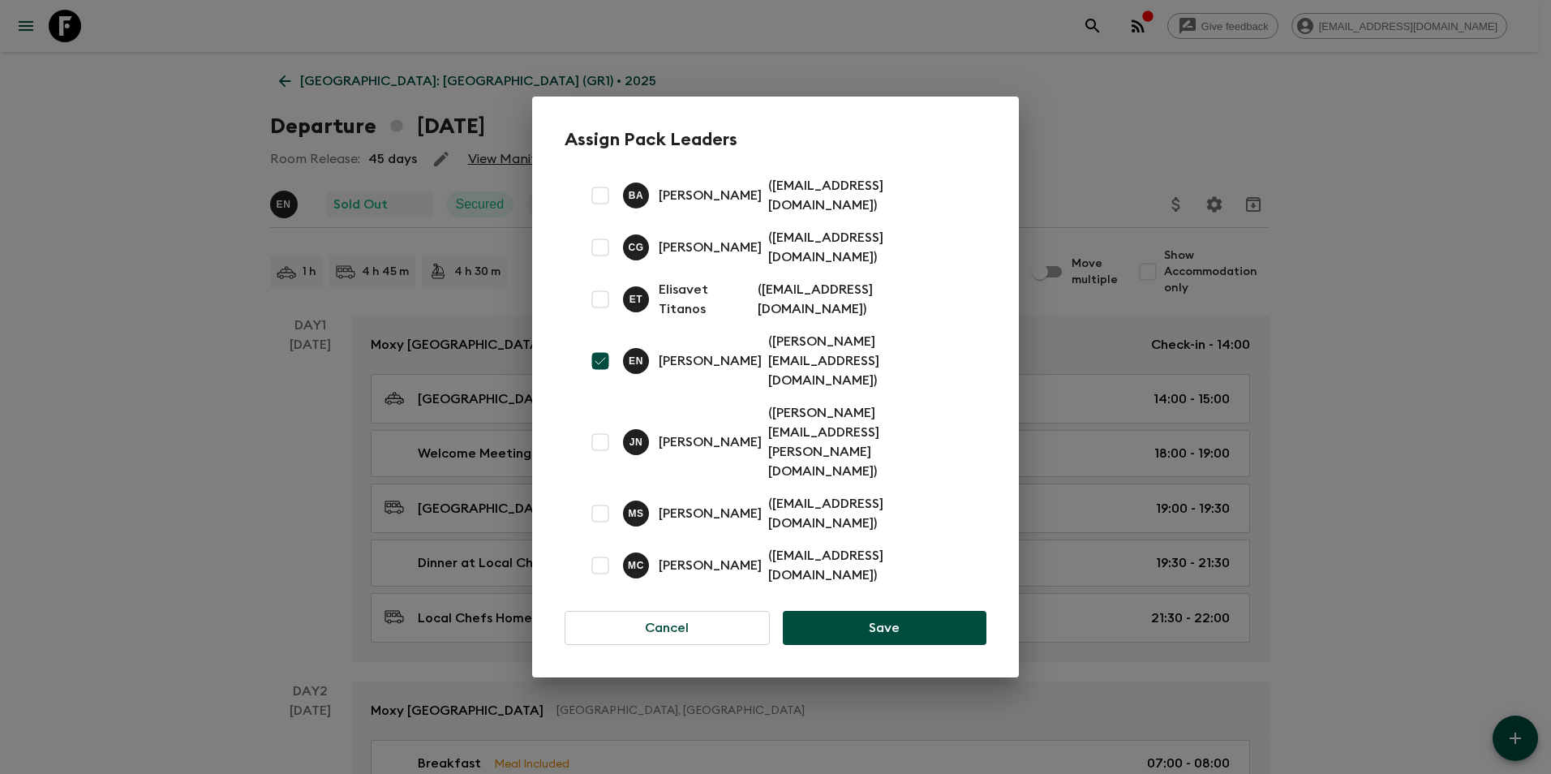
drag, startPoint x: 662, startPoint y: 379, endPoint x: 744, endPoint y: 382, distance: 82.0
click at [744, 371] on p "[PERSON_NAME]" at bounding box center [710, 360] width 103 height 19
copy p "[PERSON_NAME]"
click at [247, 527] on div "Assign Pack Leaders B A [PERSON_NAME] ( [EMAIL_ADDRESS][DOMAIN_NAME] ) C G [PER…" at bounding box center [775, 387] width 1551 height 774
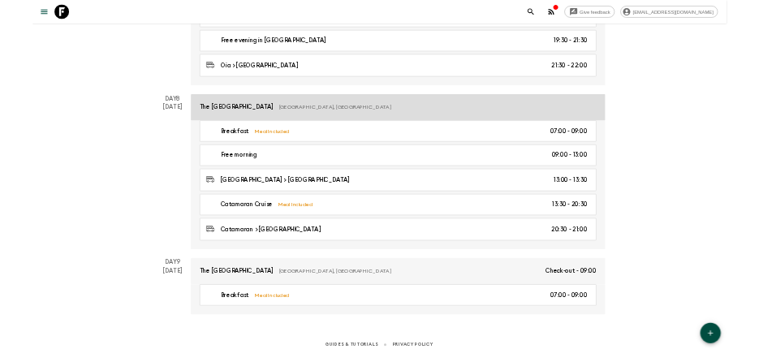
scroll to position [2597, 0]
